Goal: Information Seeking & Learning: Find specific fact

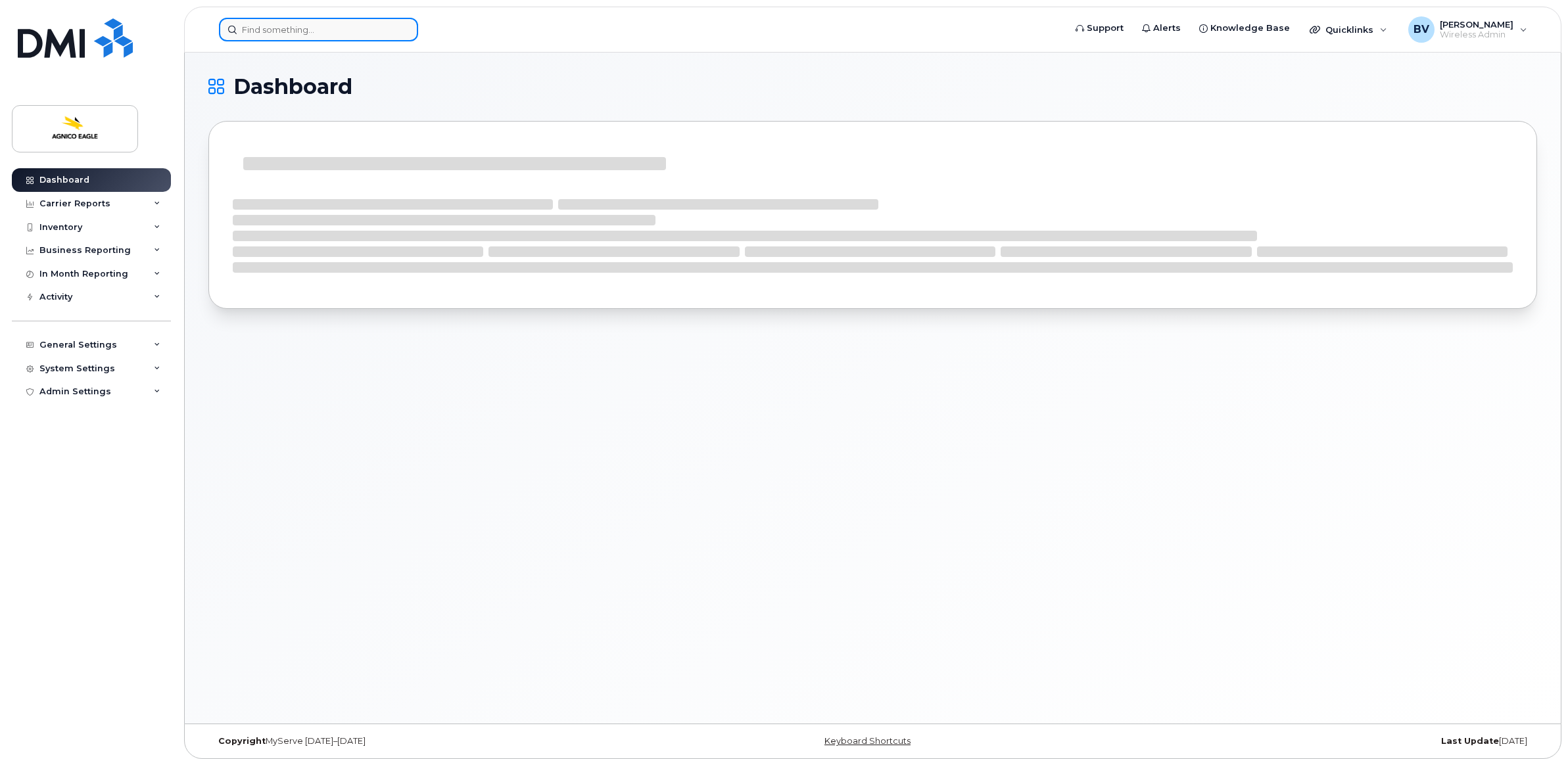
click at [303, 34] on input at bounding box center [318, 30] width 199 height 23
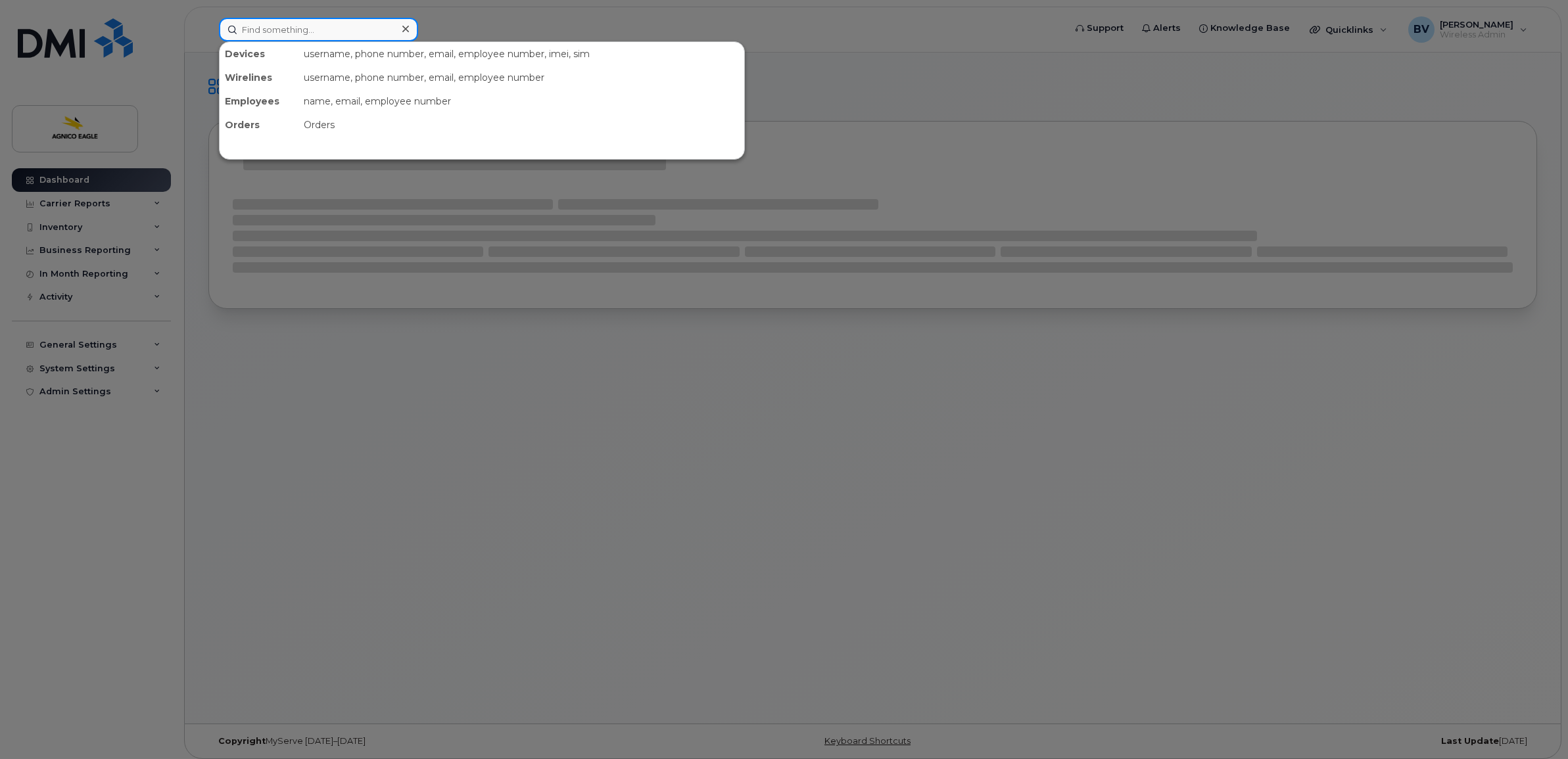
type input "a"
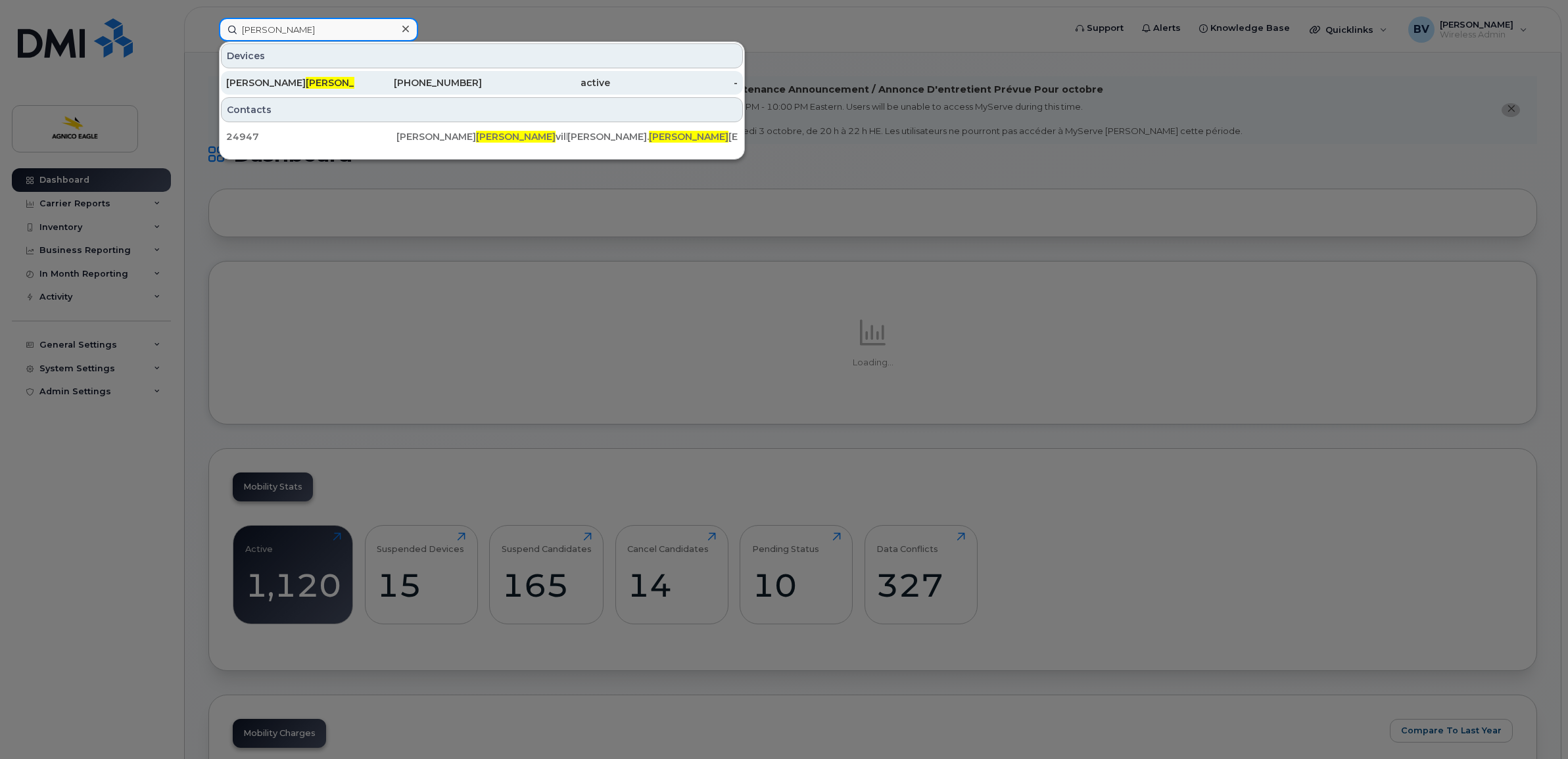
type input "sasse"
click at [287, 76] on div "Martin Sasse ville" at bounding box center [290, 83] width 128 height 23
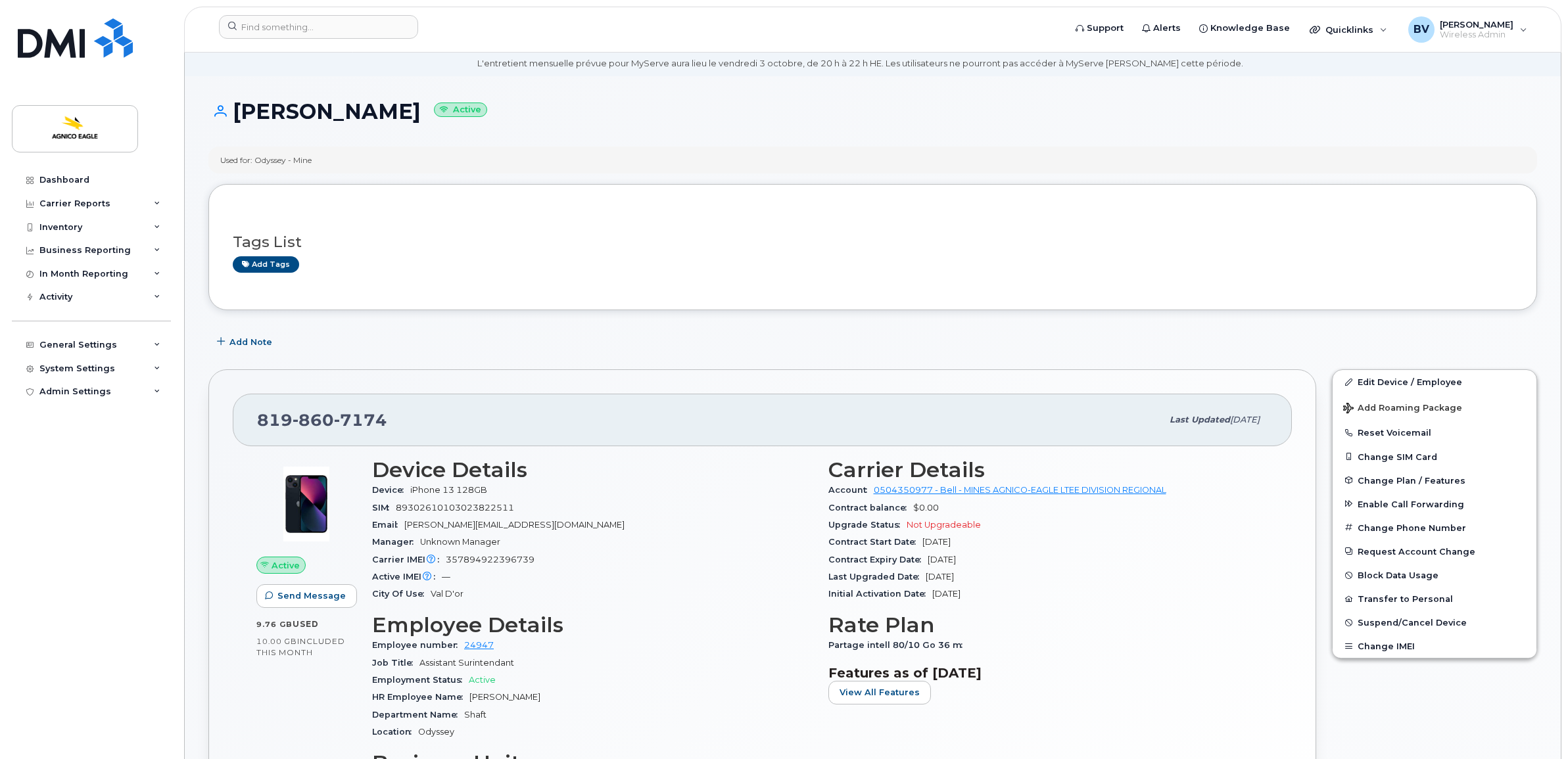
scroll to position [82, 0]
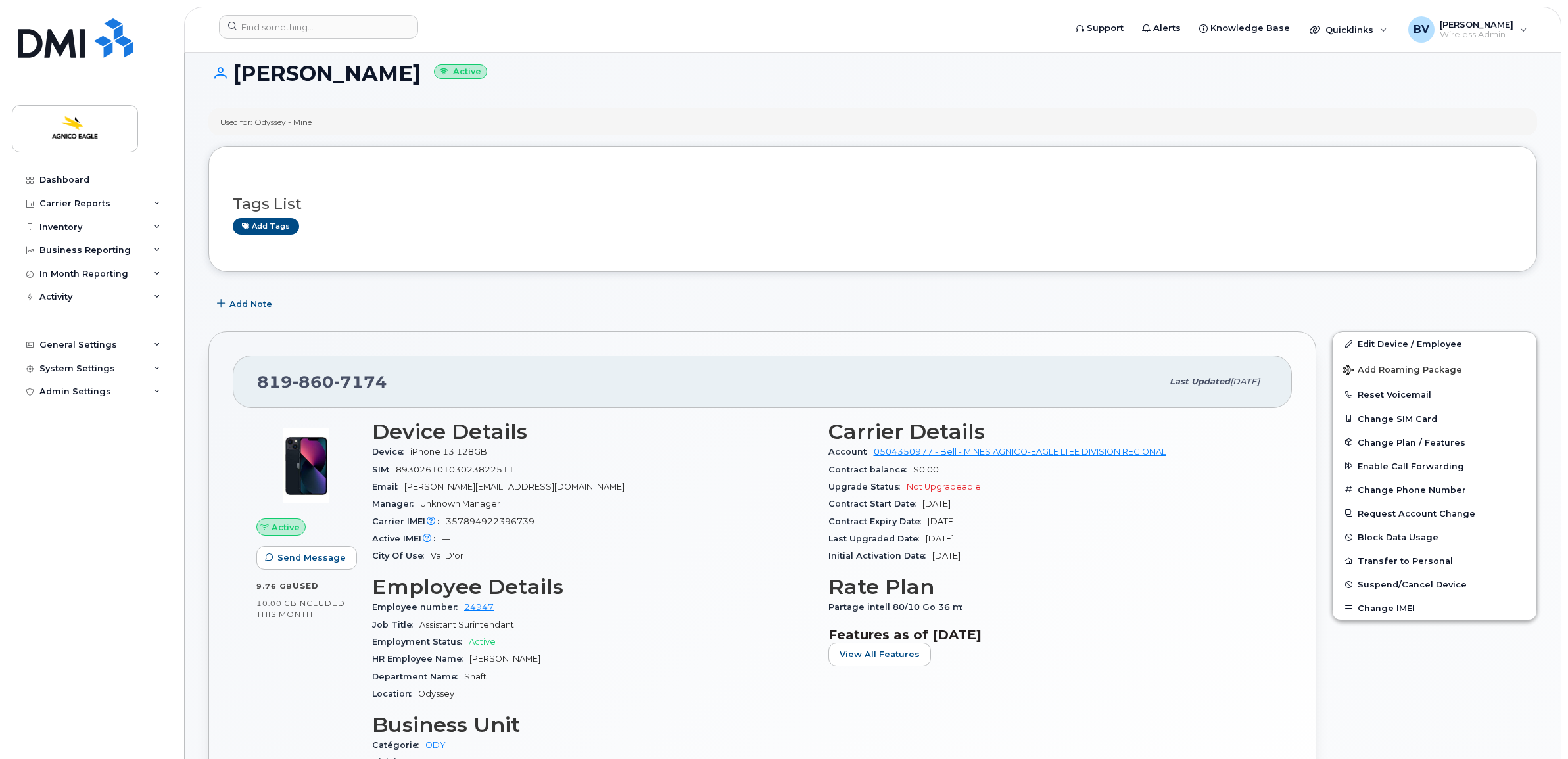
drag, startPoint x: 985, startPoint y: 523, endPoint x: 830, endPoint y: 523, distance: 155.0
click at [830, 523] on div "Contract Expiry Date [DATE]" at bounding box center [1048, 522] width 440 height 17
copy div "Contract Expiry Date [DATE]"
click at [820, 559] on div "Device Details Device iPhone 13 128GB SIM [TECHNICAL_ID] Email [PERSON_NAME][EM…" at bounding box center [592, 609] width 457 height 395
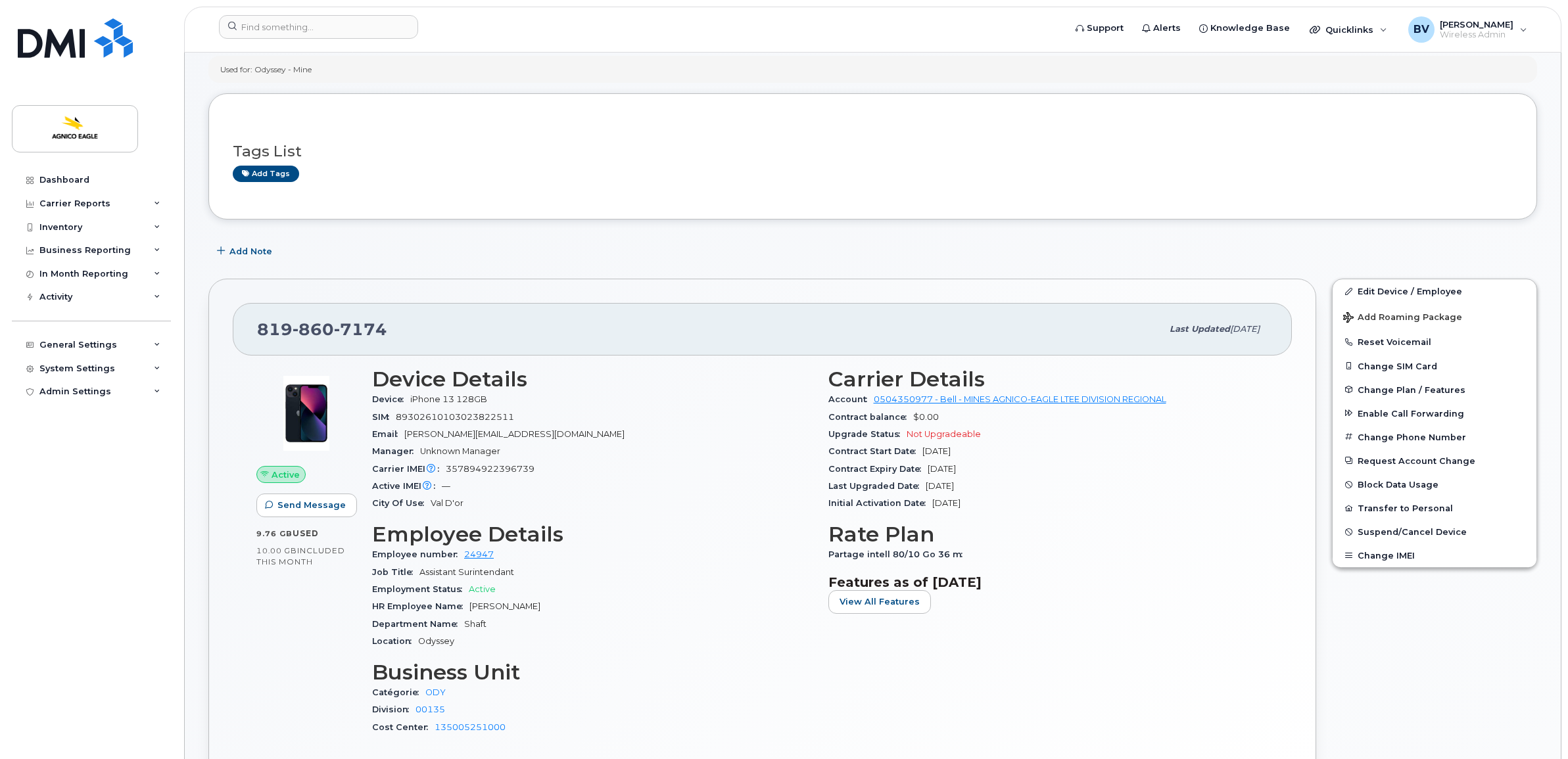
scroll to position [165, 0]
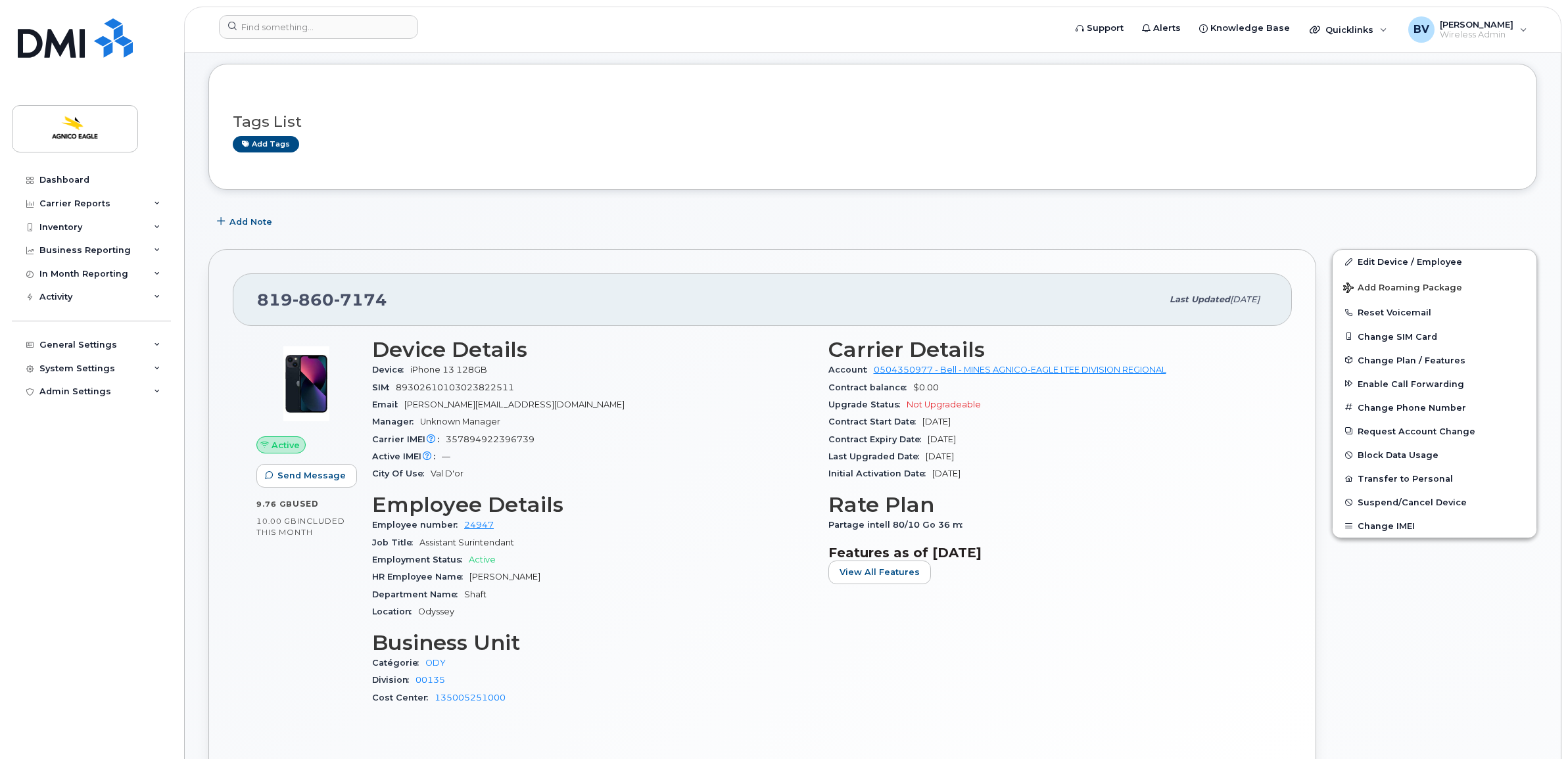
drag, startPoint x: 827, startPoint y: 438, endPoint x: 988, endPoint y: 438, distance: 161.0
click at [988, 438] on div "Contract Expiry Date [DATE]" at bounding box center [1048, 440] width 440 height 17
drag, startPoint x: 988, startPoint y: 438, endPoint x: 858, endPoint y: 419, distance: 131.4
click at [858, 419] on span "Contract Start Date" at bounding box center [875, 421] width 94 height 10
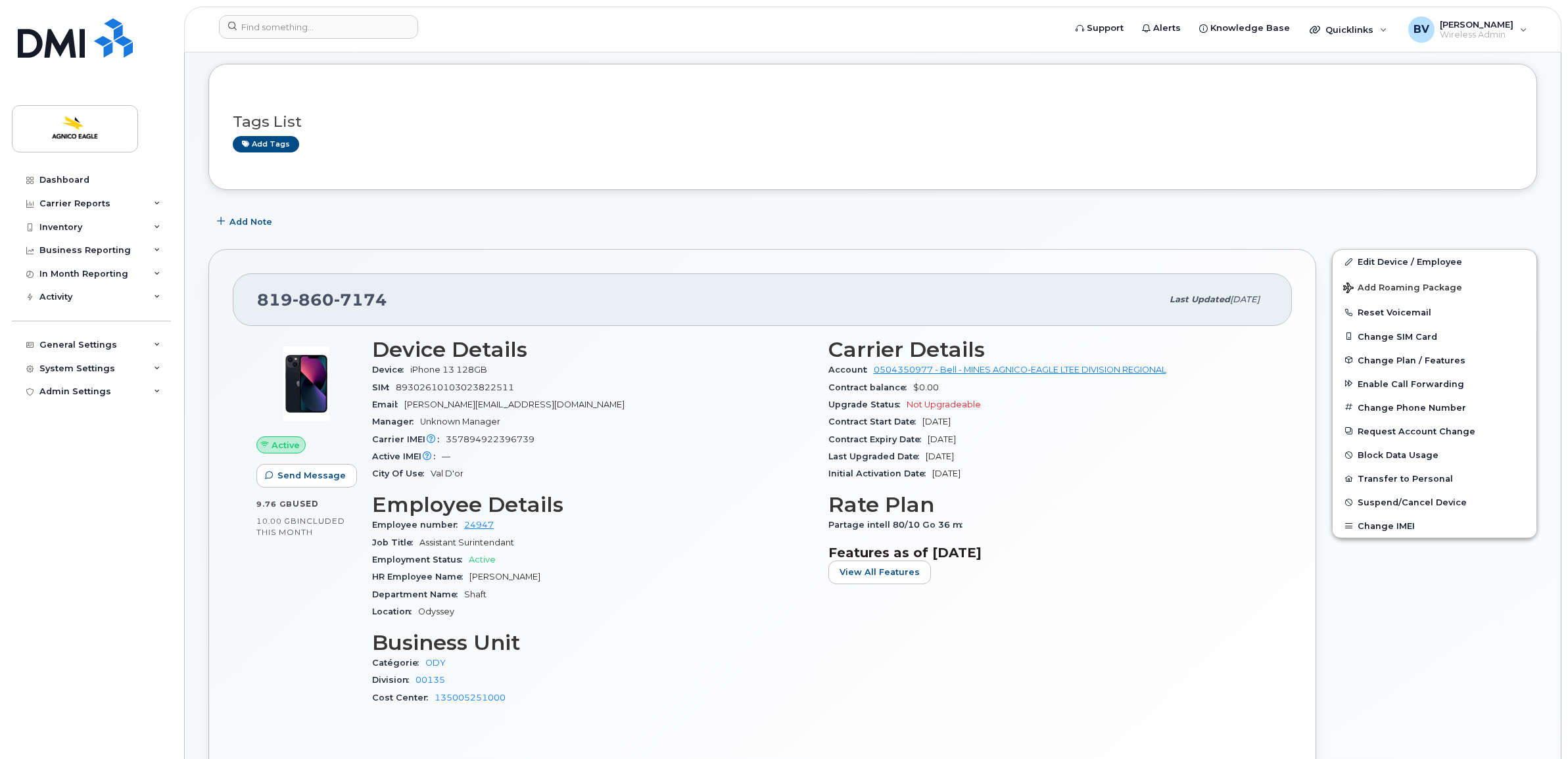
drag, startPoint x: 858, startPoint y: 419, endPoint x: 844, endPoint y: 435, distance: 21.3
click at [844, 435] on span "Contract Expiry Date" at bounding box center [877, 439] width 99 height 10
drag, startPoint x: 844, startPoint y: 435, endPoint x: 823, endPoint y: 441, distance: 21.8
click at [823, 439] on div "Carrier Details Account 0504350977 - Bell - MINES AGNICO-EAGLE LTEE DIVISION RE…" at bounding box center [1048, 527] width 457 height 395
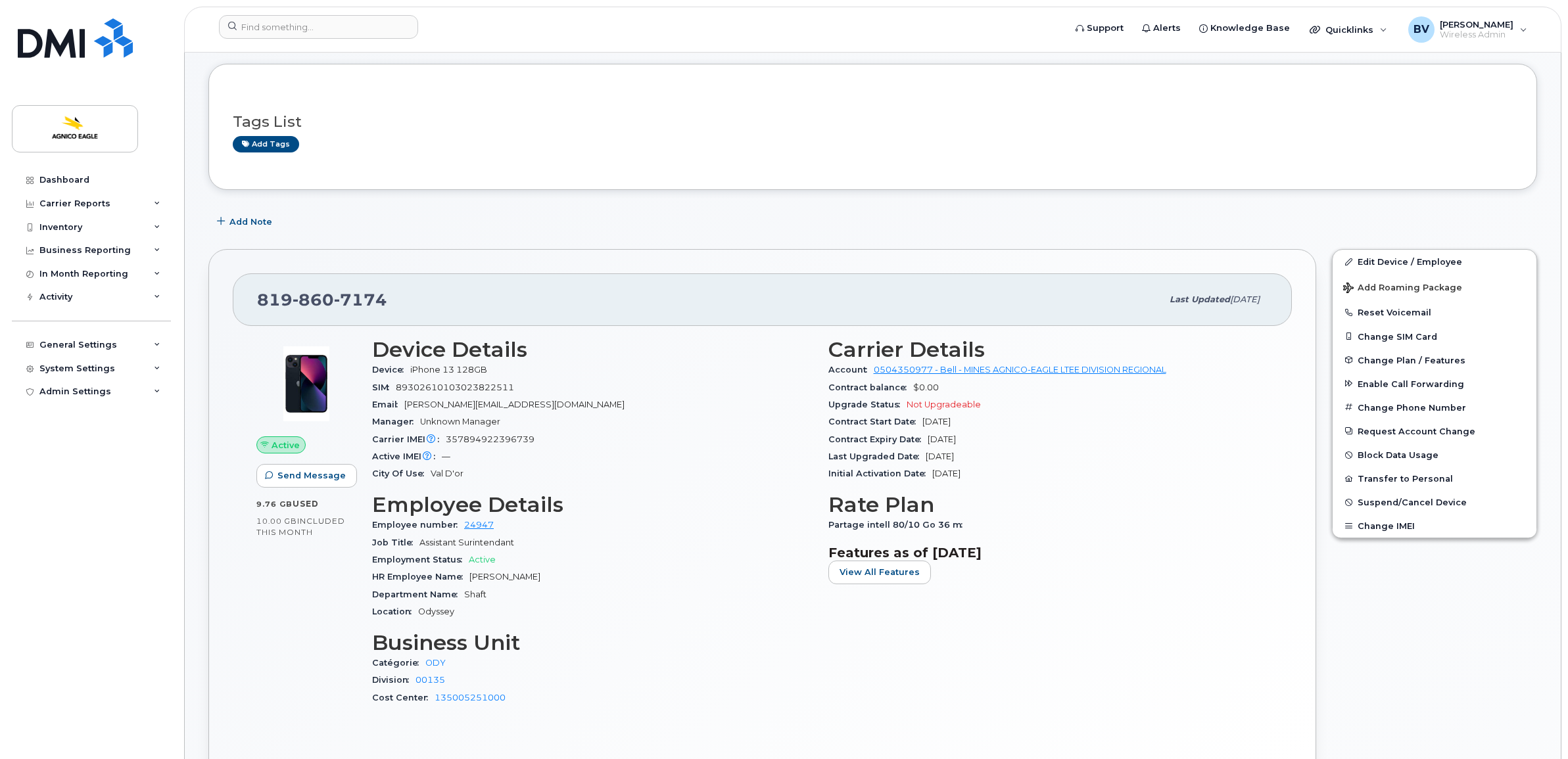
drag, startPoint x: 837, startPoint y: 442, endPoint x: 999, endPoint y: 438, distance: 162.0
click at [999, 438] on div "Carrier Details Account 0504350977 - Bell - MINES AGNICO-EAGLE LTEE DIVISION RE…" at bounding box center [1048, 527] width 457 height 395
drag, startPoint x: 999, startPoint y: 438, endPoint x: 983, endPoint y: 439, distance: 16.0
click at [956, 439] on span "[DATE]" at bounding box center [942, 439] width 28 height 10
drag, startPoint x: 988, startPoint y: 439, endPoint x: 829, endPoint y: 438, distance: 159.0
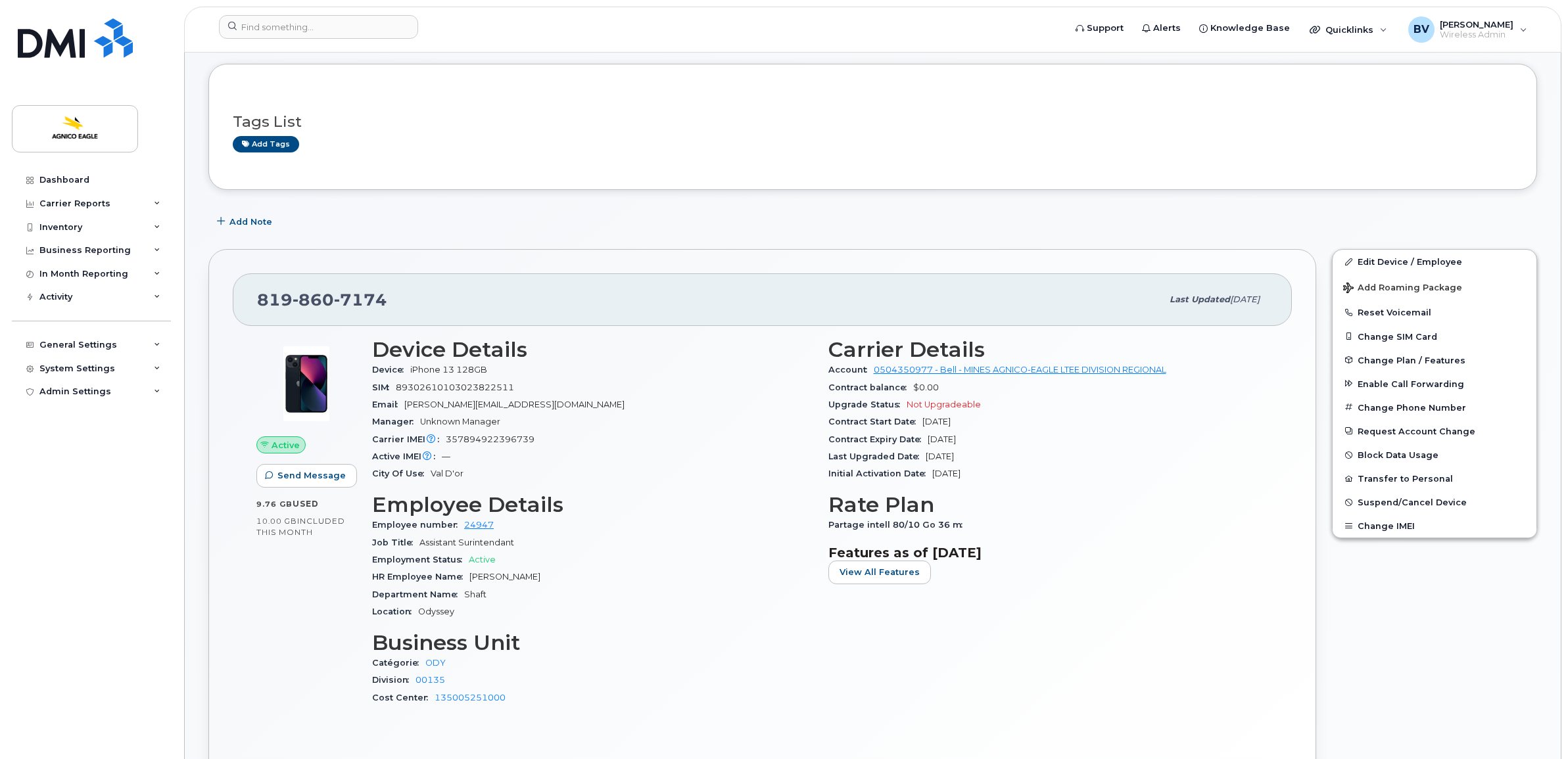
click at [829, 438] on div "Contract Expiry Date [DATE]" at bounding box center [1048, 440] width 440 height 17
click at [829, 438] on span "Contract Expiry Date" at bounding box center [877, 439] width 99 height 10
click at [828, 444] on span "Contract Expiry Date" at bounding box center [877, 439] width 99 height 10
drag, startPoint x: 828, startPoint y: 438, endPoint x: 1020, endPoint y: 439, distance: 192.0
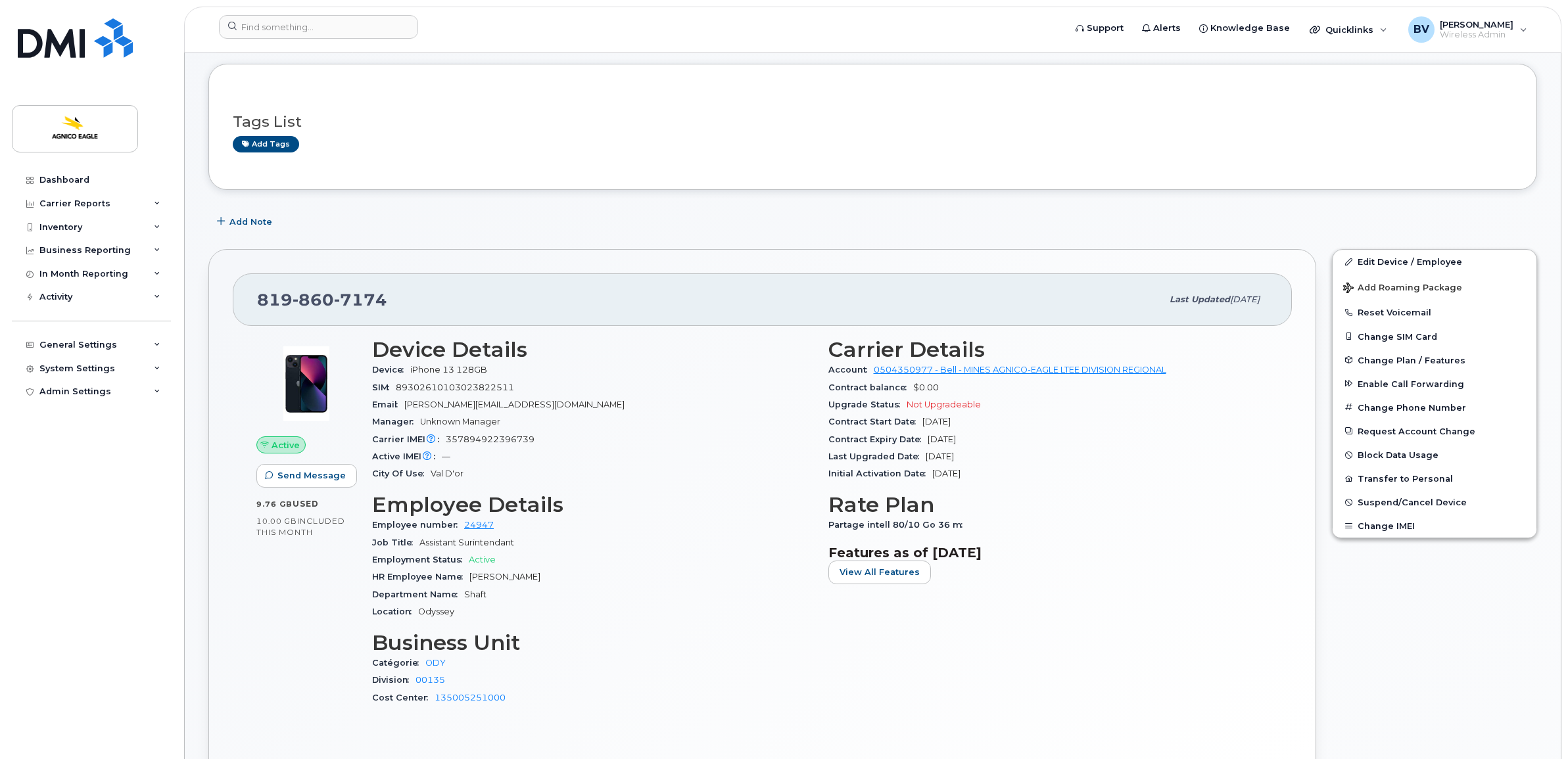
click at [1020, 439] on div "Contract Expiry Date [DATE]" at bounding box center [1048, 440] width 440 height 17
drag, startPoint x: 1020, startPoint y: 439, endPoint x: 996, endPoint y: 442, distance: 24.2
click at [996, 442] on div "Contract Expiry Date [DATE]" at bounding box center [1048, 440] width 440 height 17
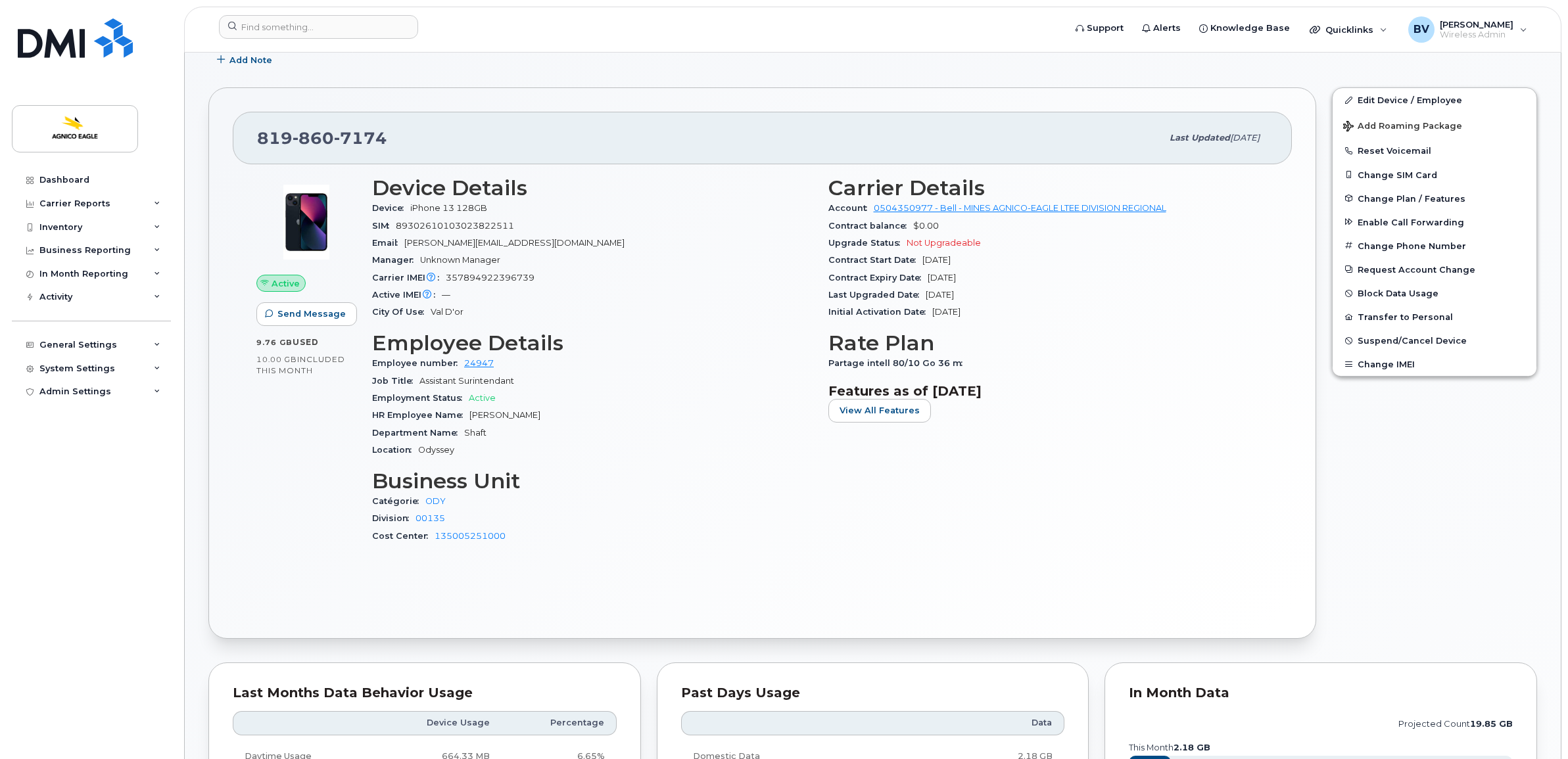
scroll to position [328, 0]
click at [425, 187] on h3 "Device Details" at bounding box center [592, 185] width 440 height 23
drag, startPoint x: 425, startPoint y: 187, endPoint x: 404, endPoint y: 192, distance: 21.6
click at [404, 192] on h3 "Device Details" at bounding box center [592, 185] width 440 height 23
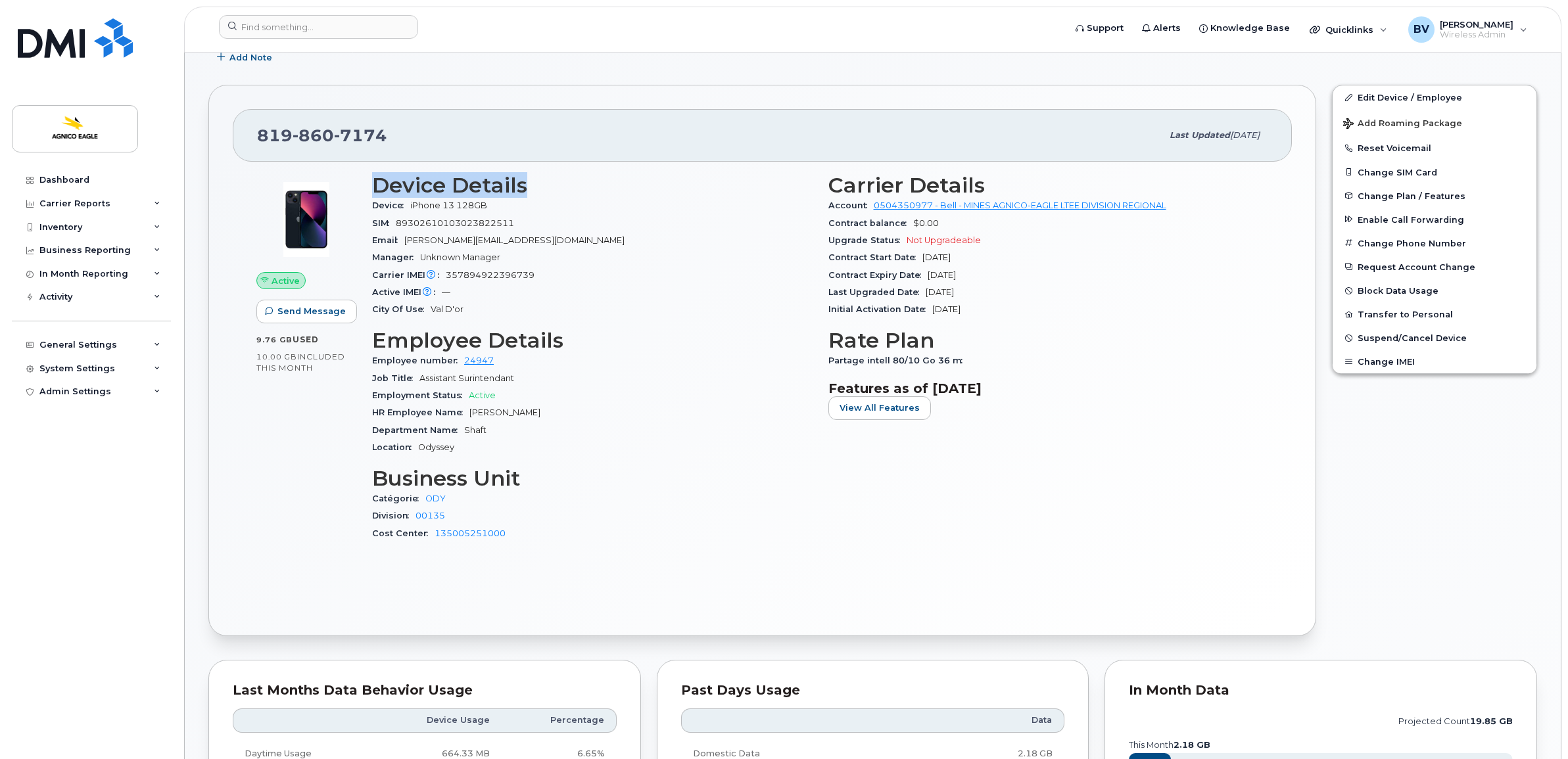
drag, startPoint x: 388, startPoint y: 192, endPoint x: 549, endPoint y: 194, distance: 161.0
click at [549, 194] on h3 "Device Details" at bounding box center [592, 185] width 440 height 23
drag, startPoint x: 549, startPoint y: 194, endPoint x: 524, endPoint y: 220, distance: 36.1
click at [524, 220] on div "SIM [TECHNICAL_ID]" at bounding box center [592, 223] width 440 height 17
